Goal: Information Seeking & Learning: Learn about a topic

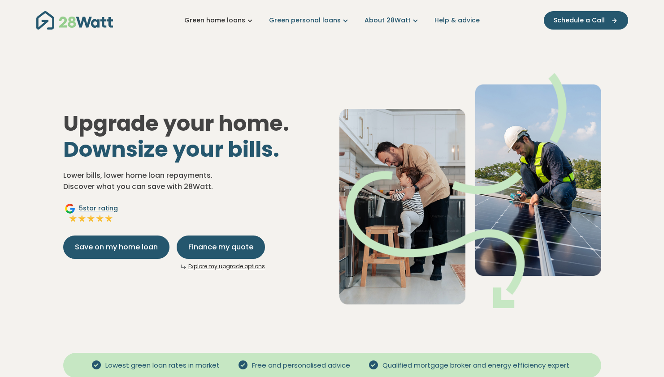
click at [251, 20] on icon "Main navigation" at bounding box center [249, 20] width 9 height 9
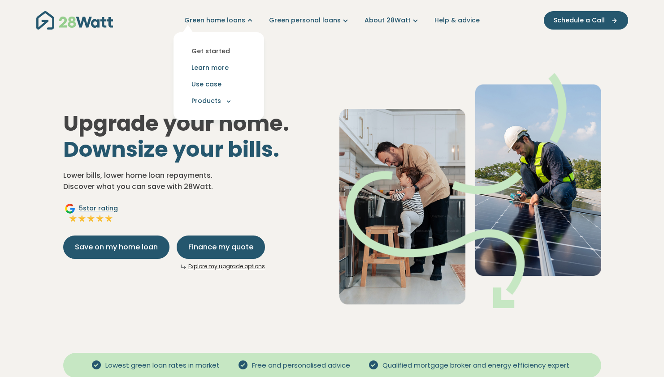
click at [223, 52] on link "Get started" at bounding box center [219, 51] width 76 height 17
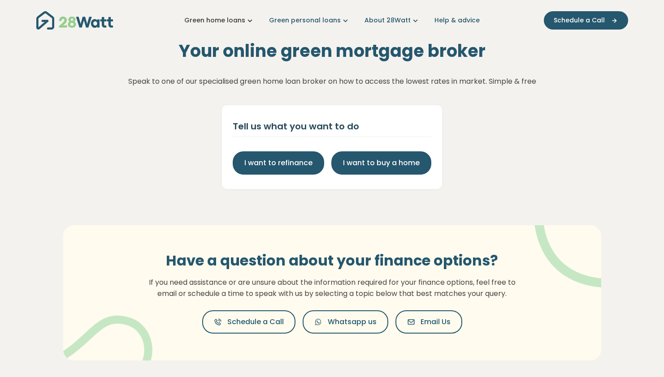
click at [245, 20] on link "Green home loans" at bounding box center [219, 20] width 70 height 9
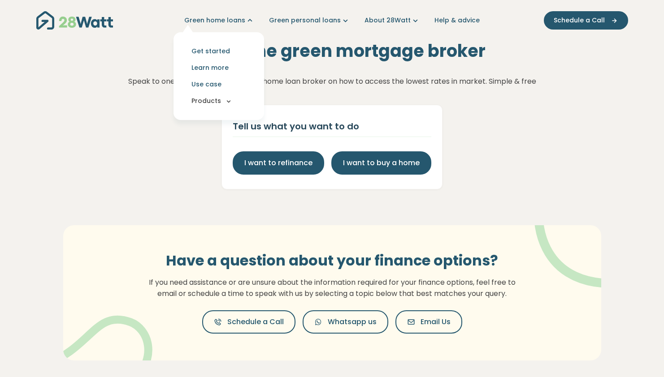
click at [233, 99] on icon "Main navigation" at bounding box center [228, 101] width 8 height 8
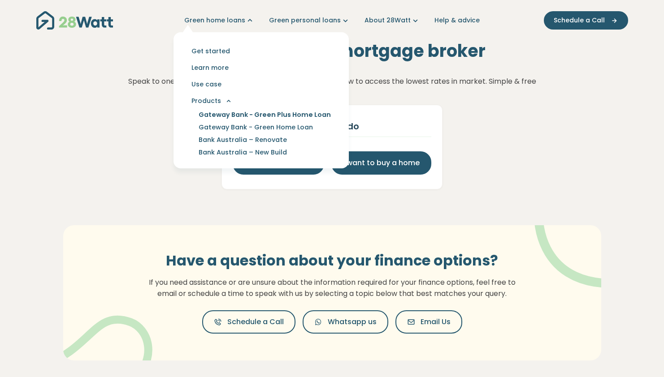
click at [317, 116] on link "Gateway Bank - Green Plus Home Loan" at bounding box center [265, 114] width 154 height 13
click at [246, 69] on link "Learn more" at bounding box center [260, 68] width 158 height 17
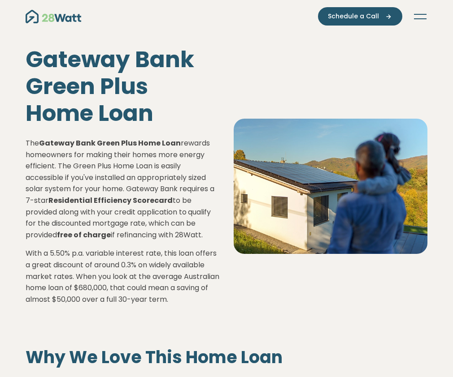
click at [40, 20] on img "Main navigation" at bounding box center [54, 16] width 56 height 13
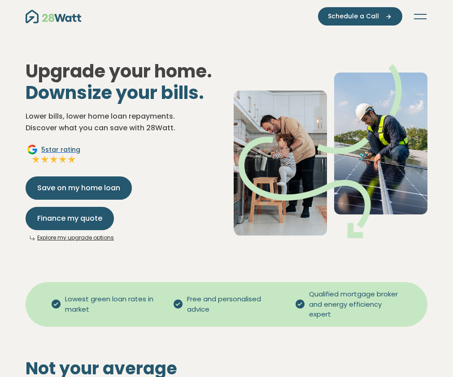
click at [41, 155] on span "5 star rating" at bounding box center [60, 149] width 39 height 9
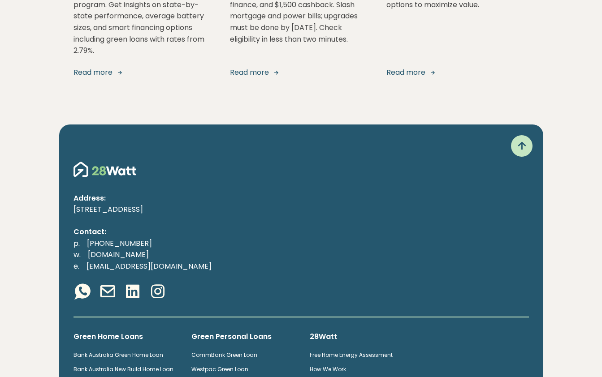
scroll to position [1801, 0]
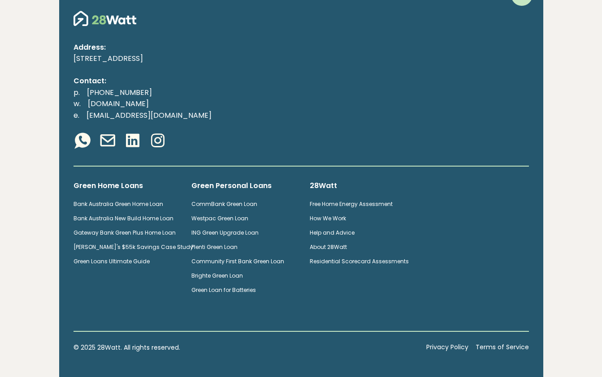
click at [355, 297] on div "Address: 4-12 Buckland Street, Chippendale 2008, NSW Contact: p. (02) 5850 4897…" at bounding box center [301, 181] width 484 height 415
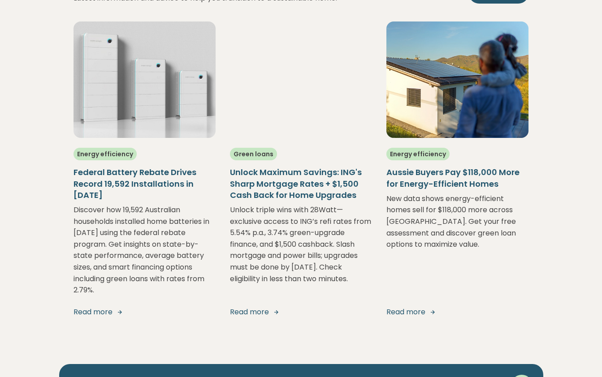
scroll to position [1476, 0]
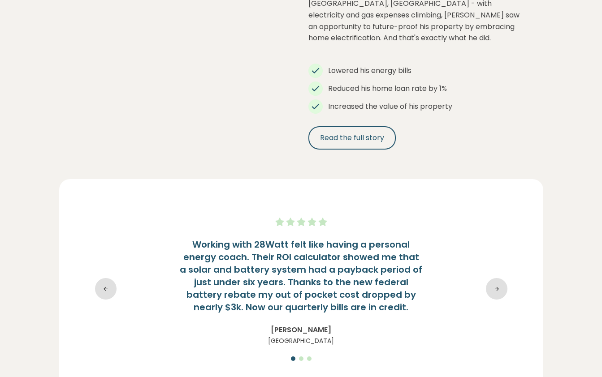
scroll to position [1031, 0]
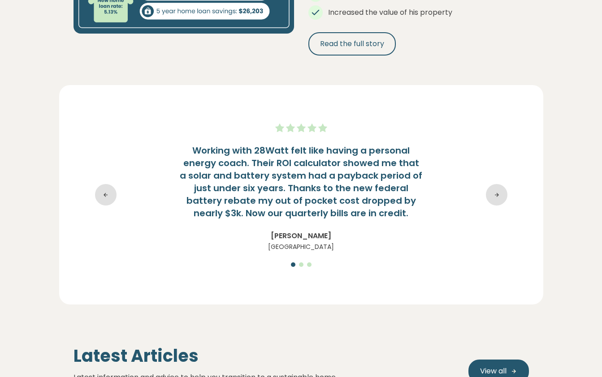
click at [499, 184] on icon at bounding box center [497, 195] width 22 height 22
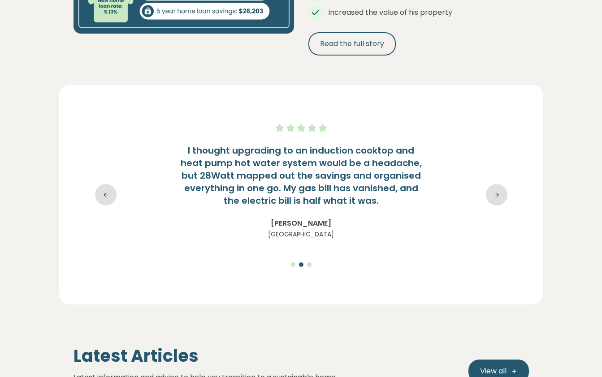
click at [499, 184] on icon at bounding box center [497, 195] width 22 height 22
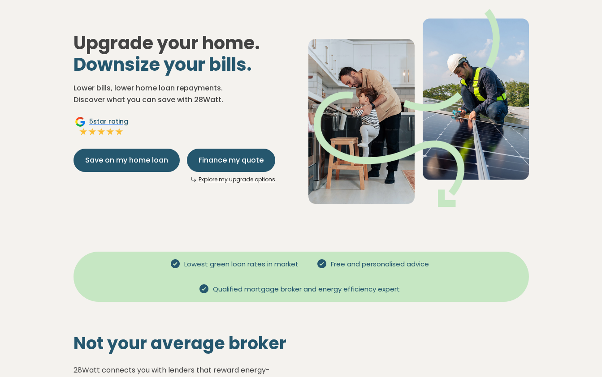
scroll to position [0, 0]
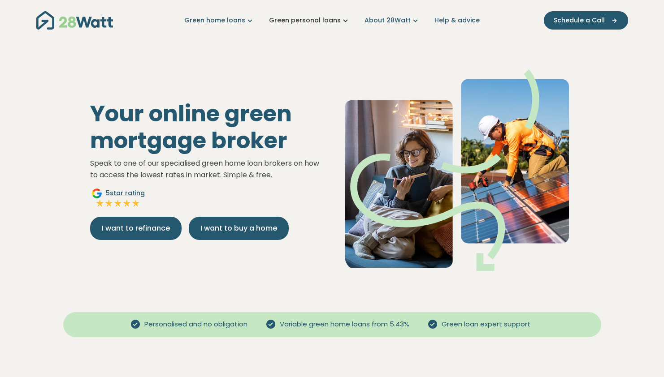
click at [324, 21] on link "Green personal loans" at bounding box center [309, 20] width 81 height 9
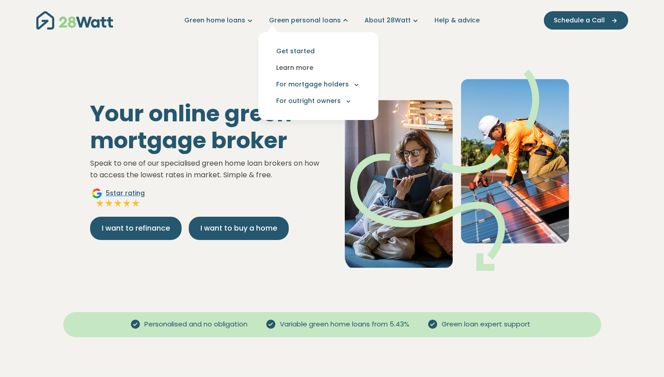
click at [309, 67] on link "Learn more" at bounding box center [318, 68] width 106 height 17
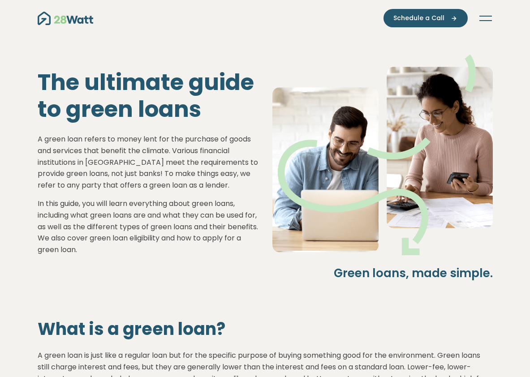
click at [77, 18] on img "Main navigation" at bounding box center [66, 18] width 56 height 13
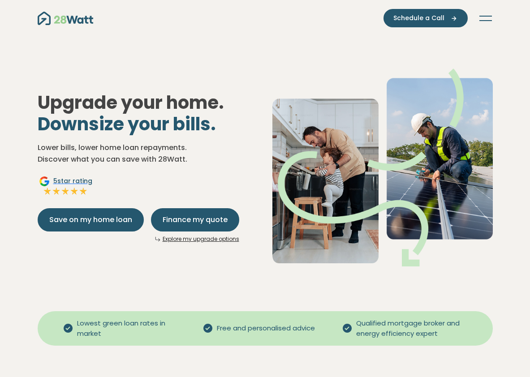
click at [487, 19] on button "Toggle navigation" at bounding box center [486, 18] width 14 height 9
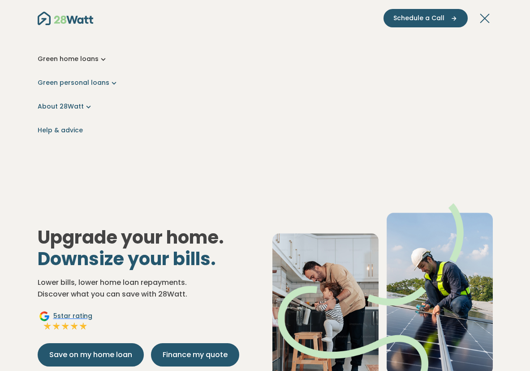
click at [92, 58] on link "Green home loans" at bounding box center [265, 58] width 455 height 9
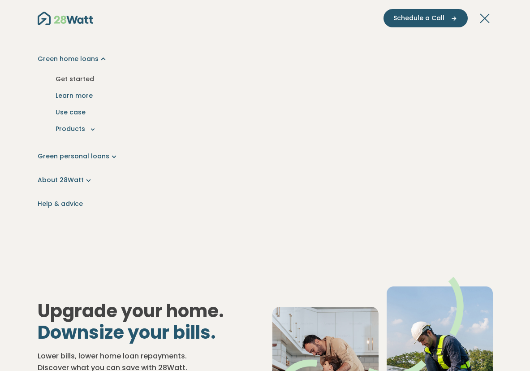
click at [80, 80] on link "Get started" at bounding box center [265, 79] width 441 height 17
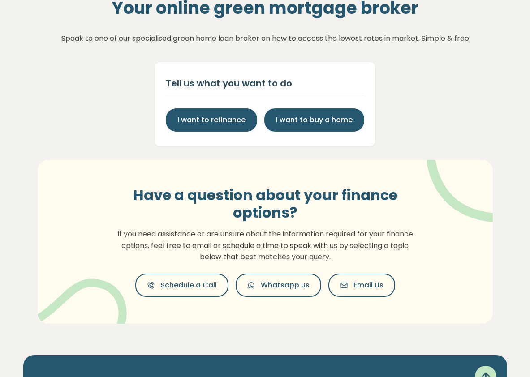
scroll to position [34, 0]
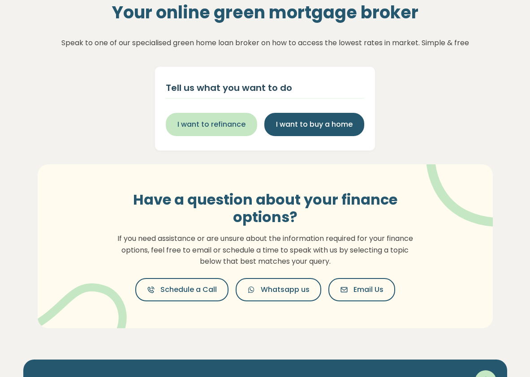
click at [215, 118] on button "I want to refinance" at bounding box center [211, 124] width 91 height 23
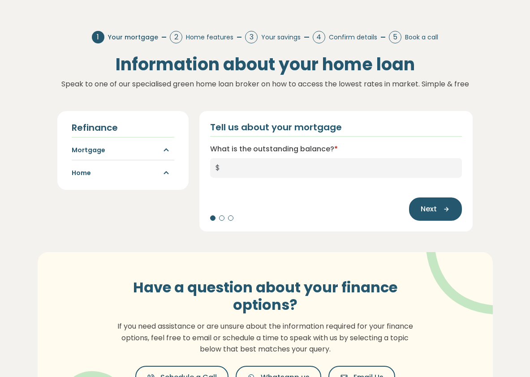
scroll to position [42, 0]
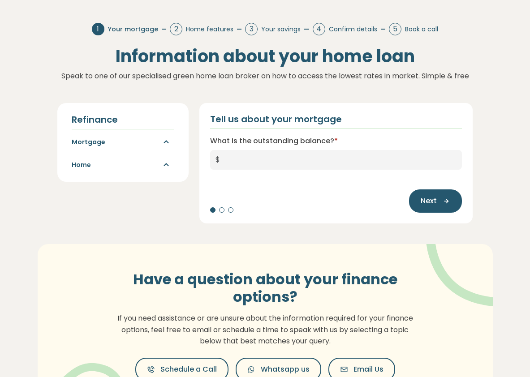
click at [186, 31] on span "Home features" at bounding box center [209, 29] width 47 height 9
click at [175, 30] on div "2" at bounding box center [176, 29] width 13 height 13
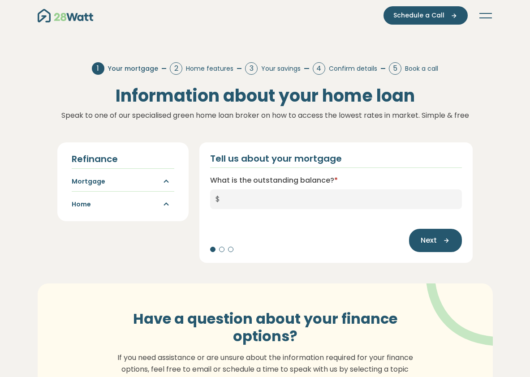
scroll to position [0, 0]
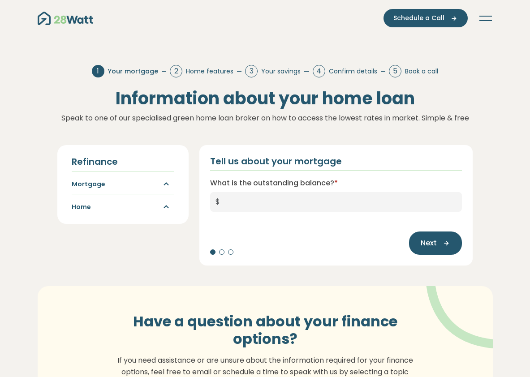
click at [50, 24] on img "Main navigation" at bounding box center [66, 18] width 56 height 13
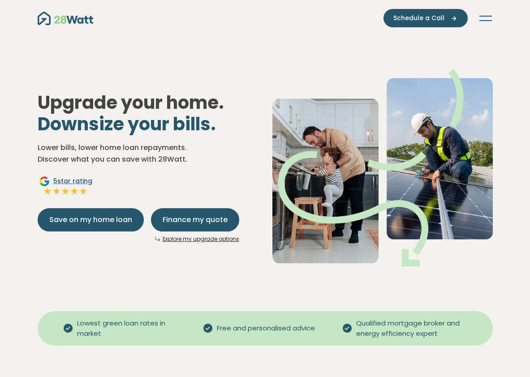
click at [79, 21] on img "Main navigation" at bounding box center [66, 18] width 56 height 13
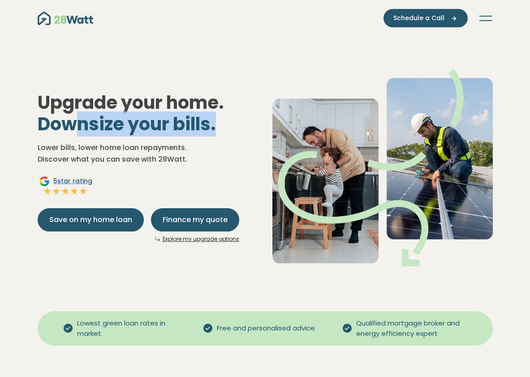
drag, startPoint x: 220, startPoint y: 130, endPoint x: 80, endPoint y: 117, distance: 139.9
click at [80, 117] on h1 "Upgrade your home. Downsize your bills." at bounding box center [148, 113] width 220 height 43
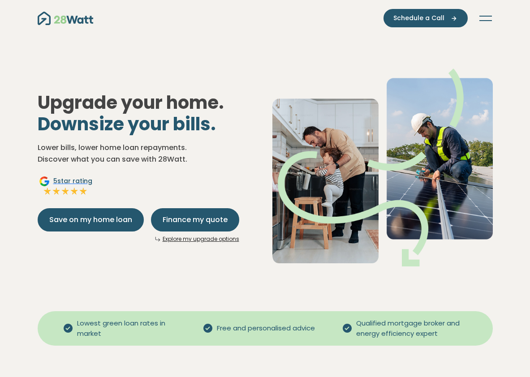
click at [193, 122] on span "Downsize your bills." at bounding box center [127, 124] width 178 height 25
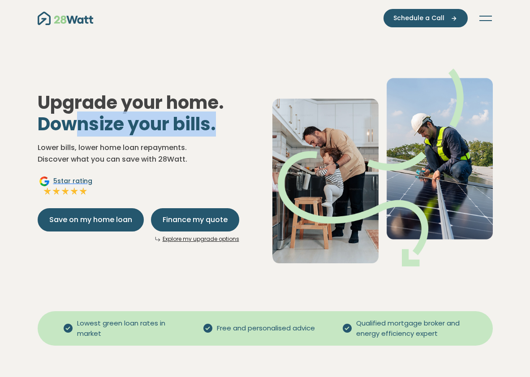
drag, startPoint x: 217, startPoint y: 122, endPoint x: 75, endPoint y: 119, distance: 142.1
click at [75, 119] on span "Downsize your bills." at bounding box center [127, 124] width 178 height 25
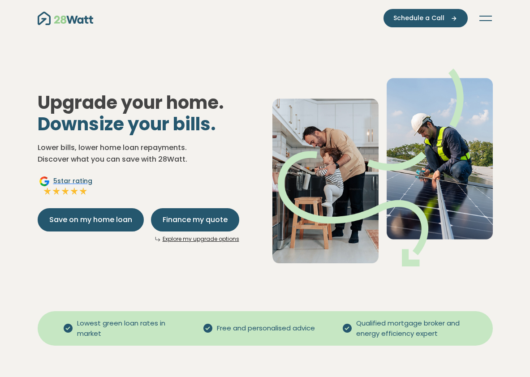
click at [161, 164] on p "Lower bills, lower home loan repayments. Discover what you can save with 28Watt." at bounding box center [148, 153] width 220 height 23
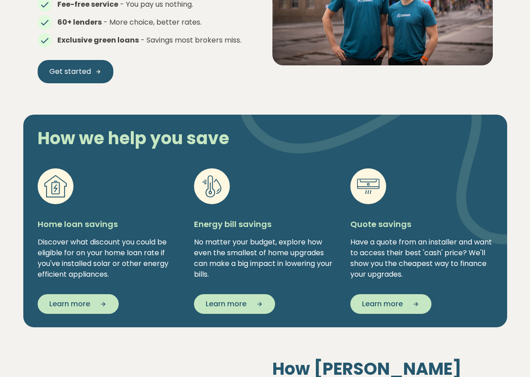
scroll to position [540, 0]
